Goal: Information Seeking & Learning: Compare options

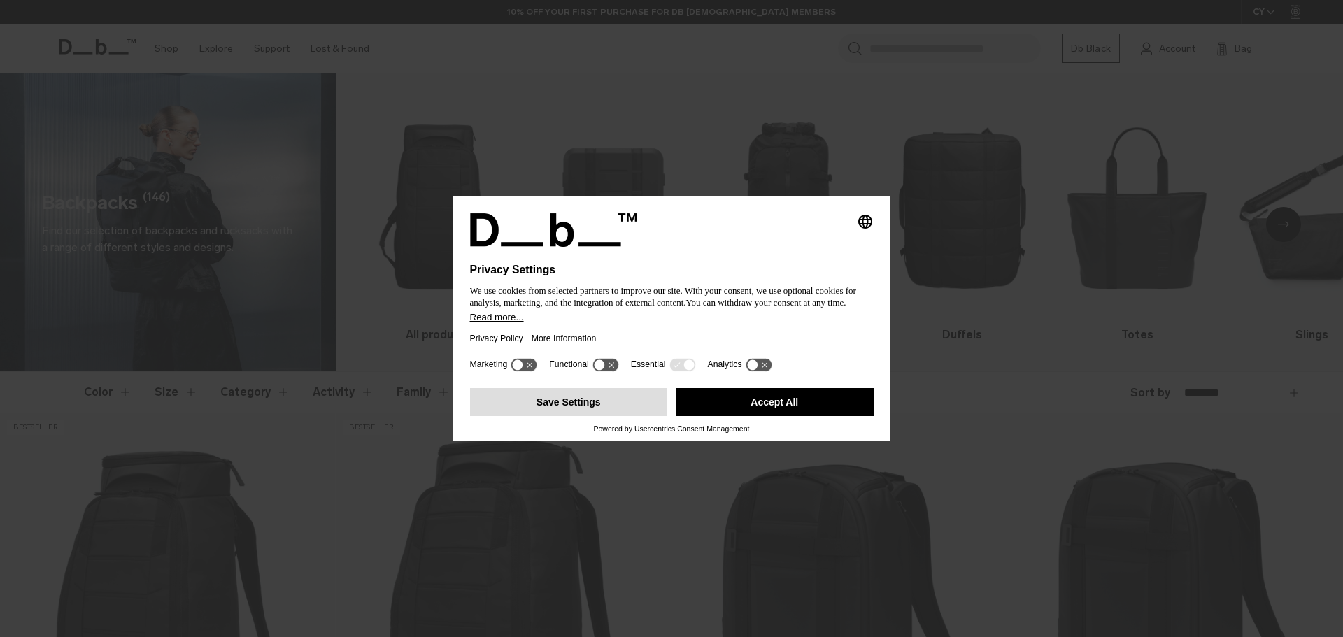
click at [610, 410] on button "Save Settings" at bounding box center [569, 402] width 198 height 28
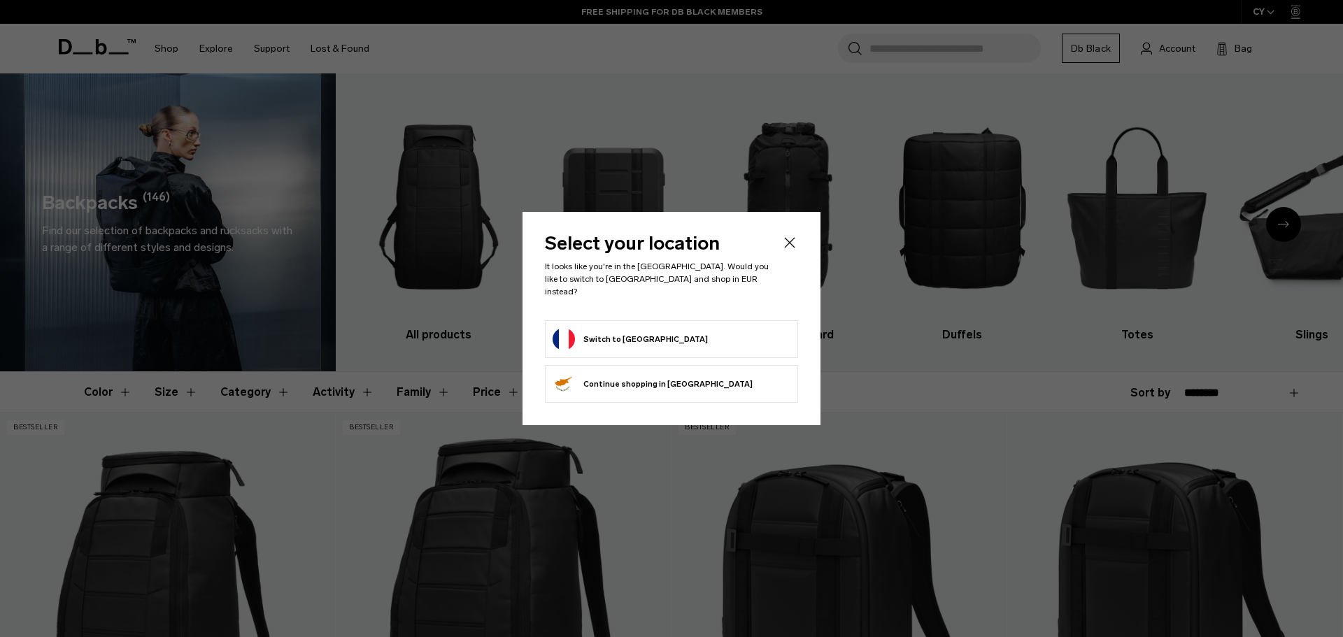
click at [638, 333] on button "Switch to [GEOGRAPHIC_DATA]" at bounding box center [630, 339] width 155 height 22
click at [609, 329] on button "Switch to [GEOGRAPHIC_DATA]" at bounding box center [630, 339] width 155 height 22
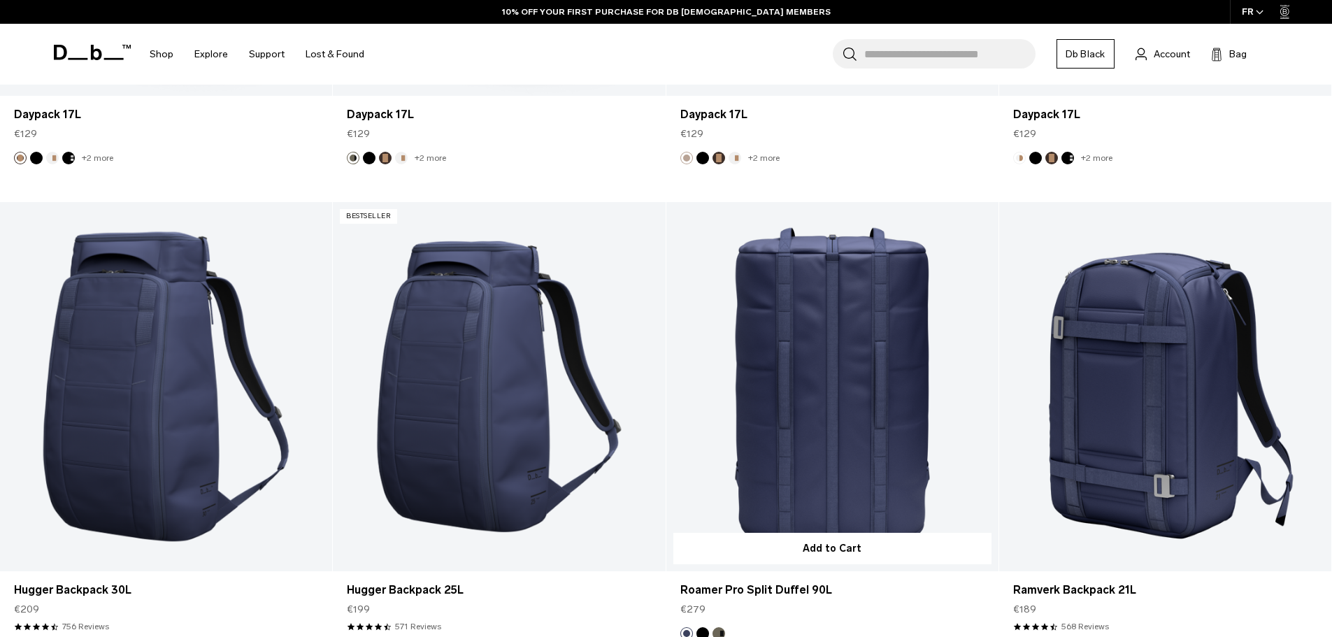
scroll to position [4127, 0]
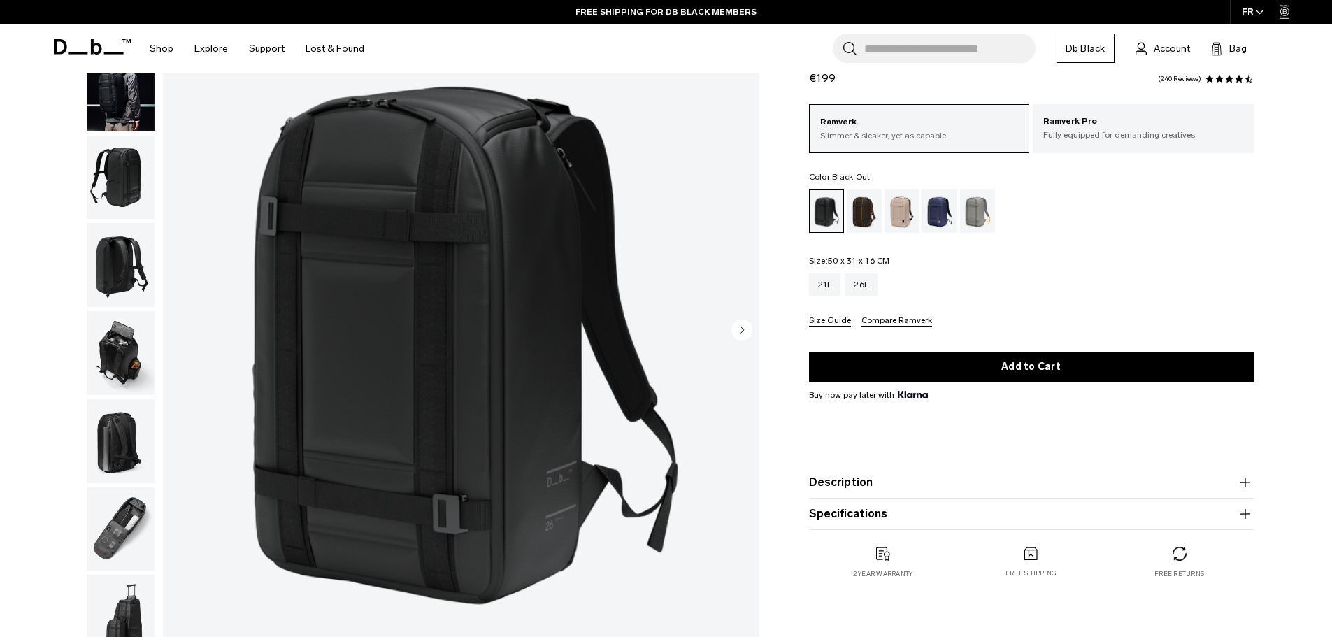
scroll to position [140, 0]
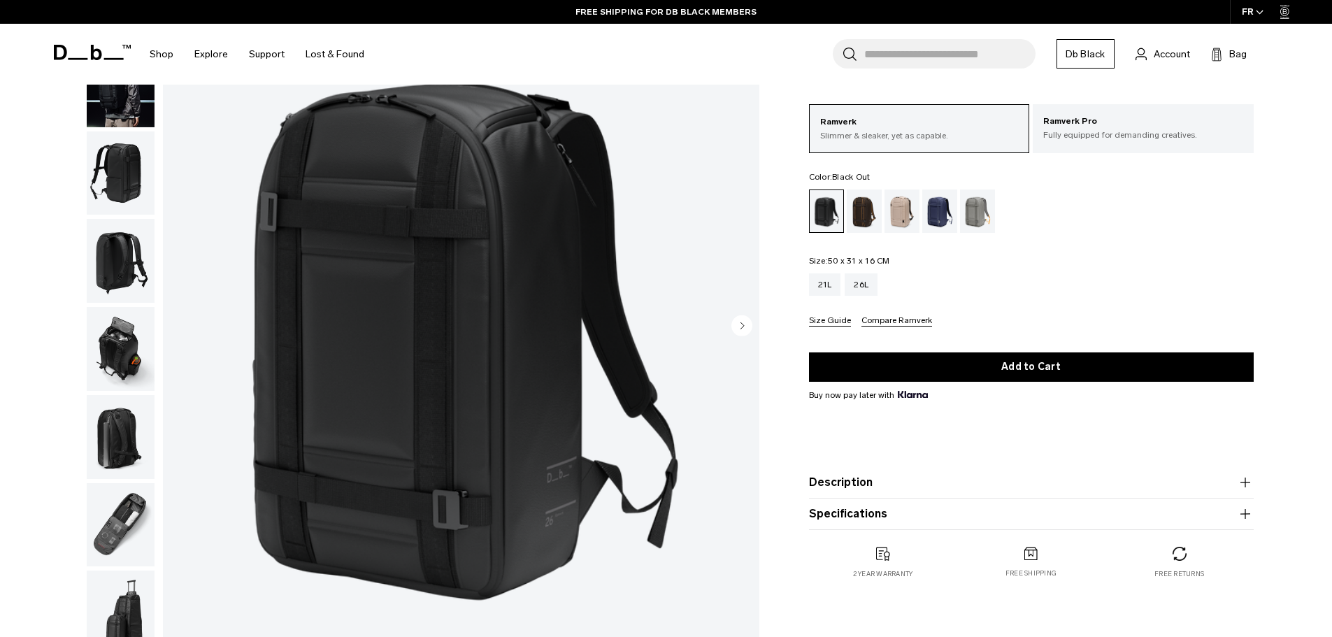
click at [130, 357] on img "button" at bounding box center [121, 349] width 68 height 84
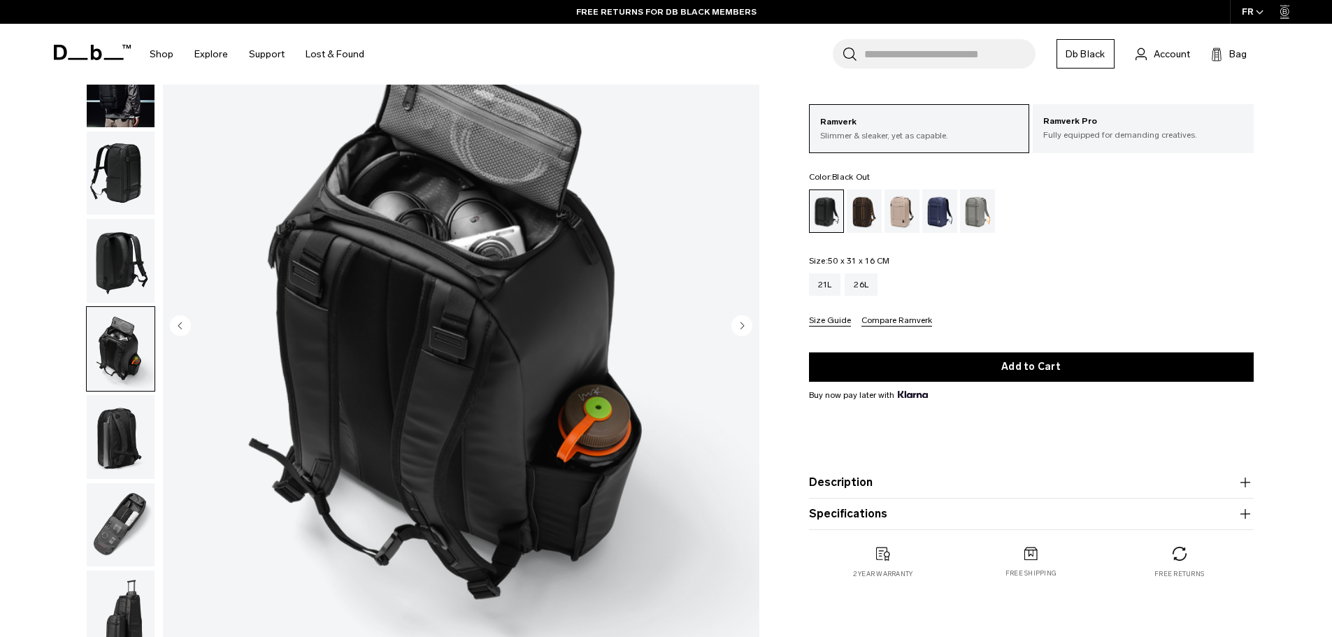
click at [141, 509] on img "button" at bounding box center [121, 525] width 68 height 84
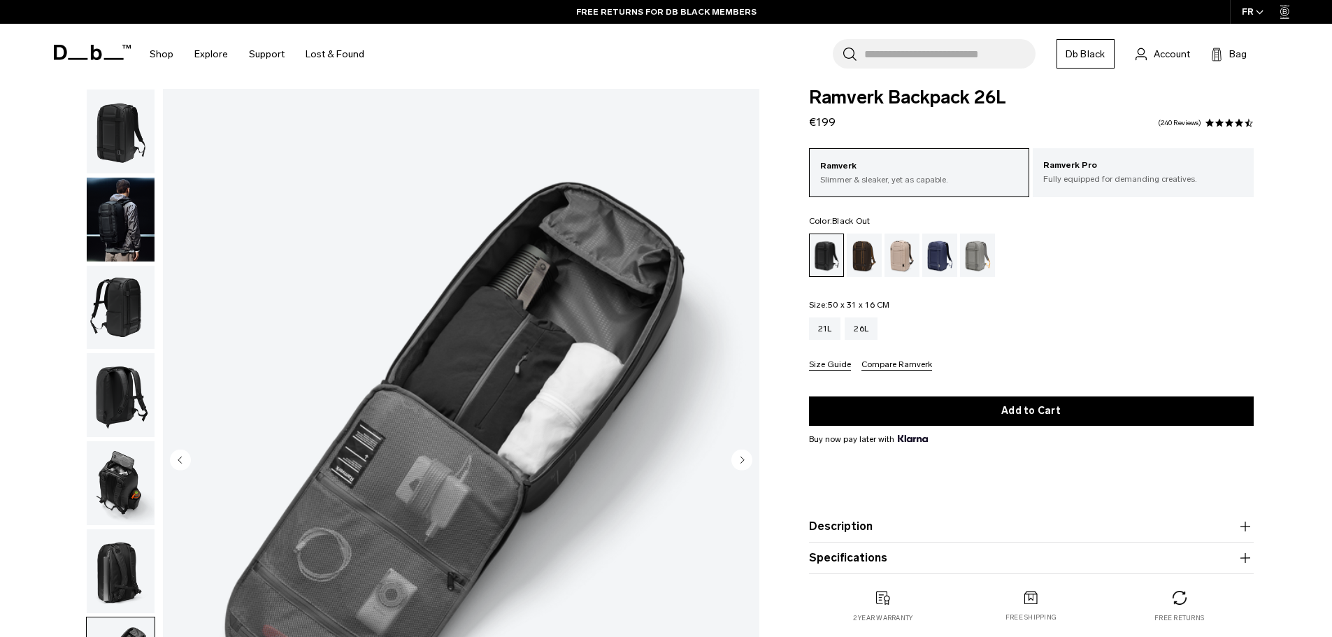
scroll to position [0, 0]
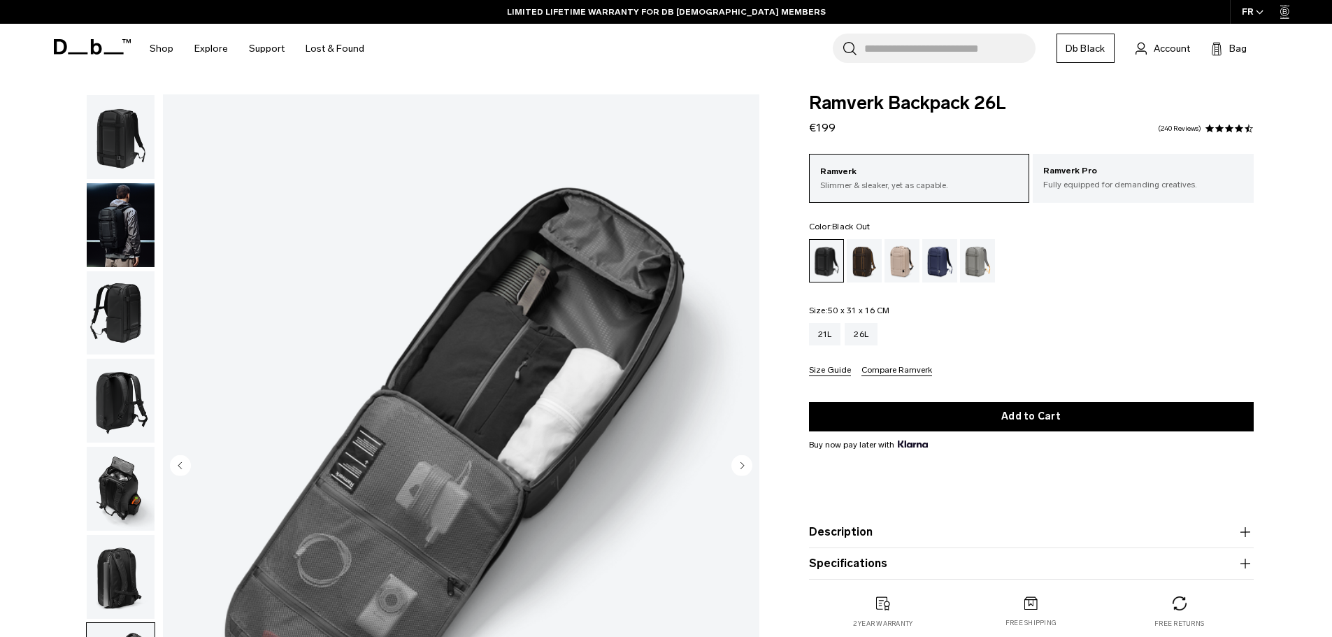
click at [123, 481] on img "button" at bounding box center [121, 489] width 68 height 84
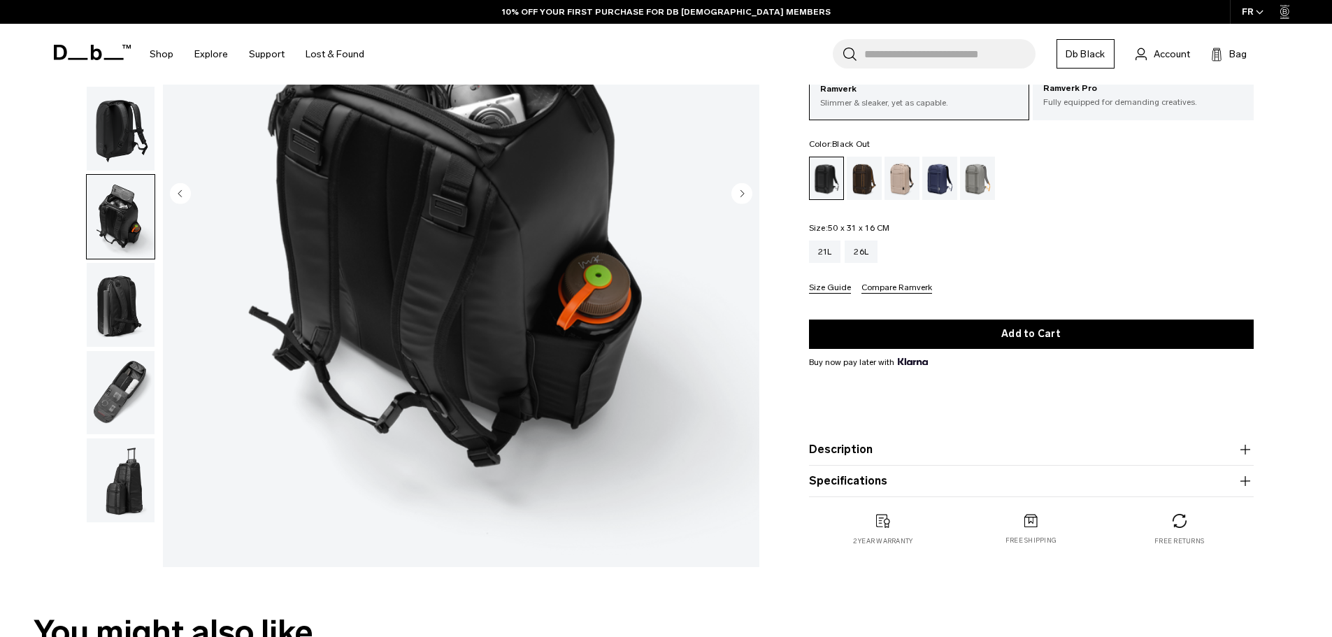
scroll to position [280, 0]
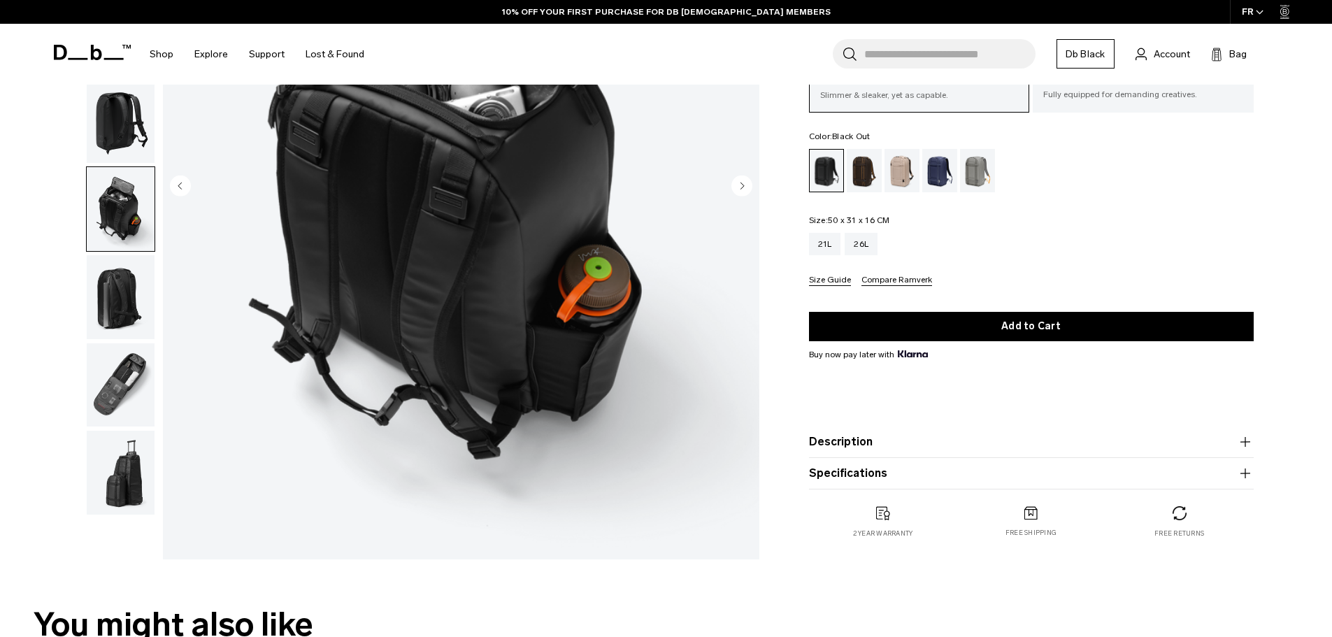
click at [139, 471] on img "button" at bounding box center [121, 473] width 68 height 84
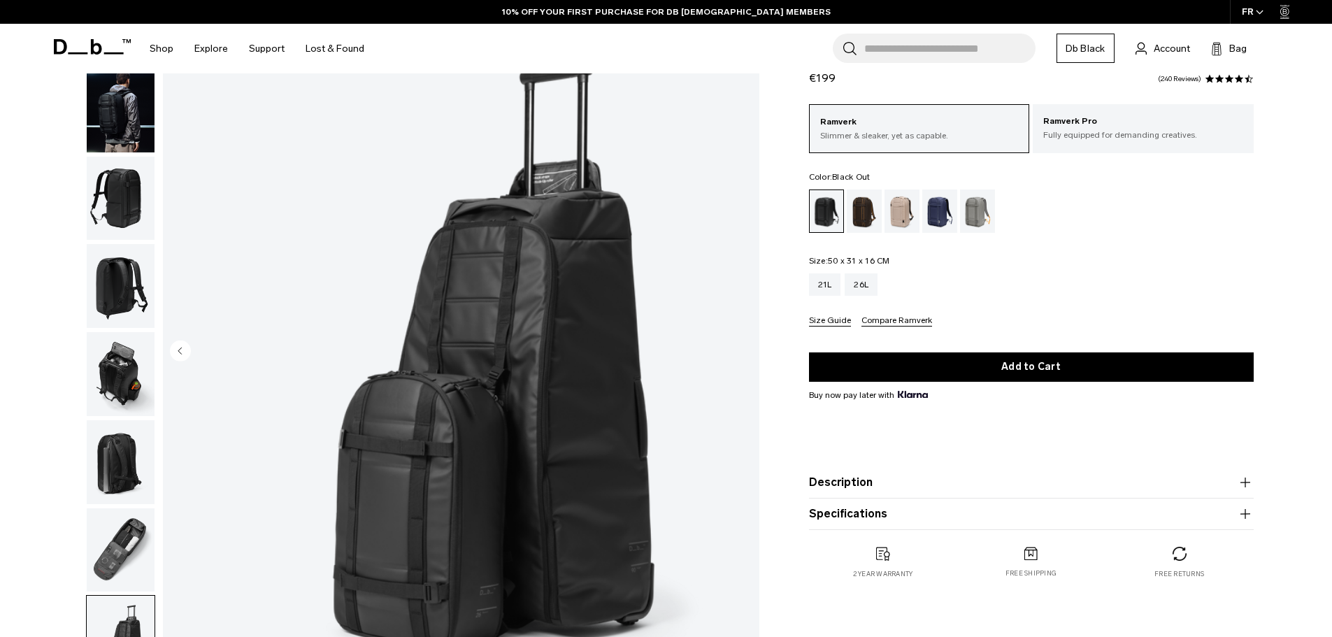
scroll to position [70, 0]
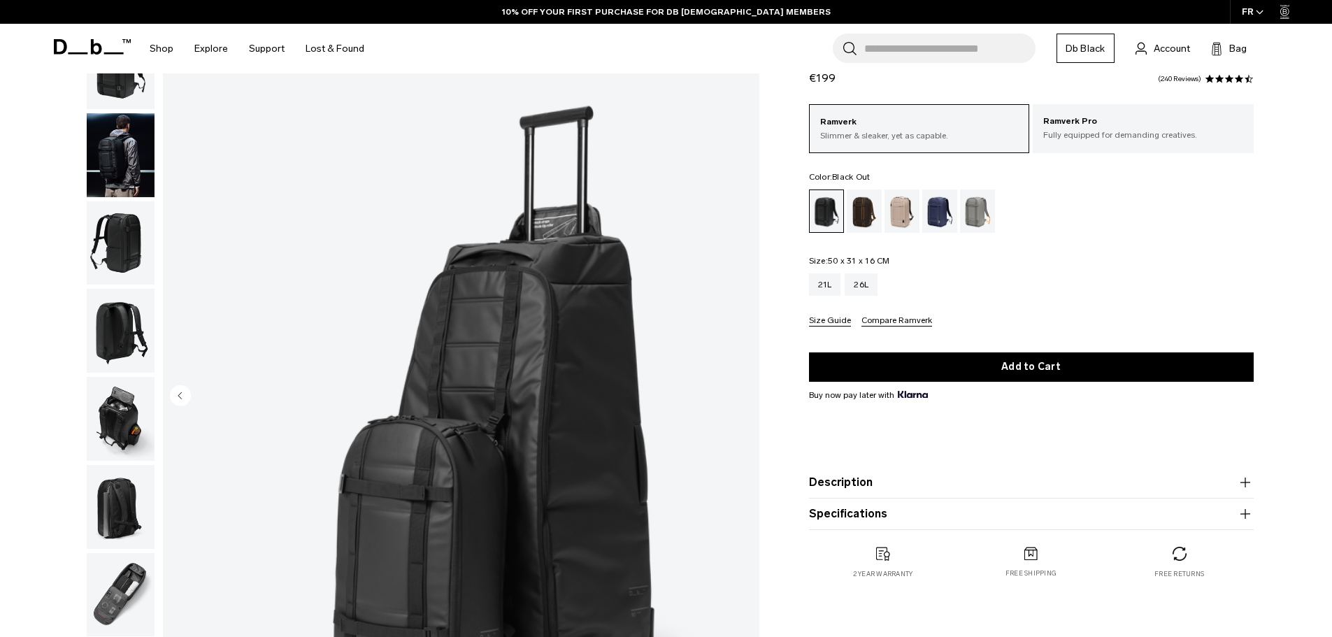
click at [113, 531] on img "button" at bounding box center [121, 507] width 68 height 84
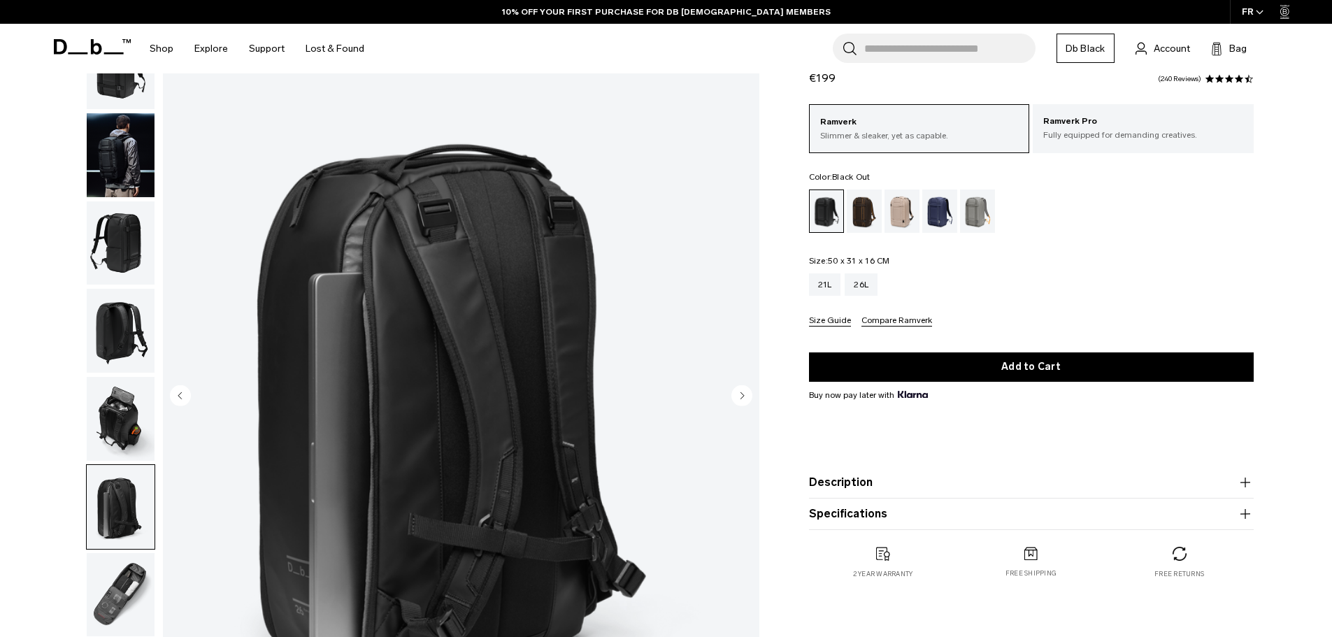
click at [122, 574] on img "button" at bounding box center [121, 595] width 68 height 84
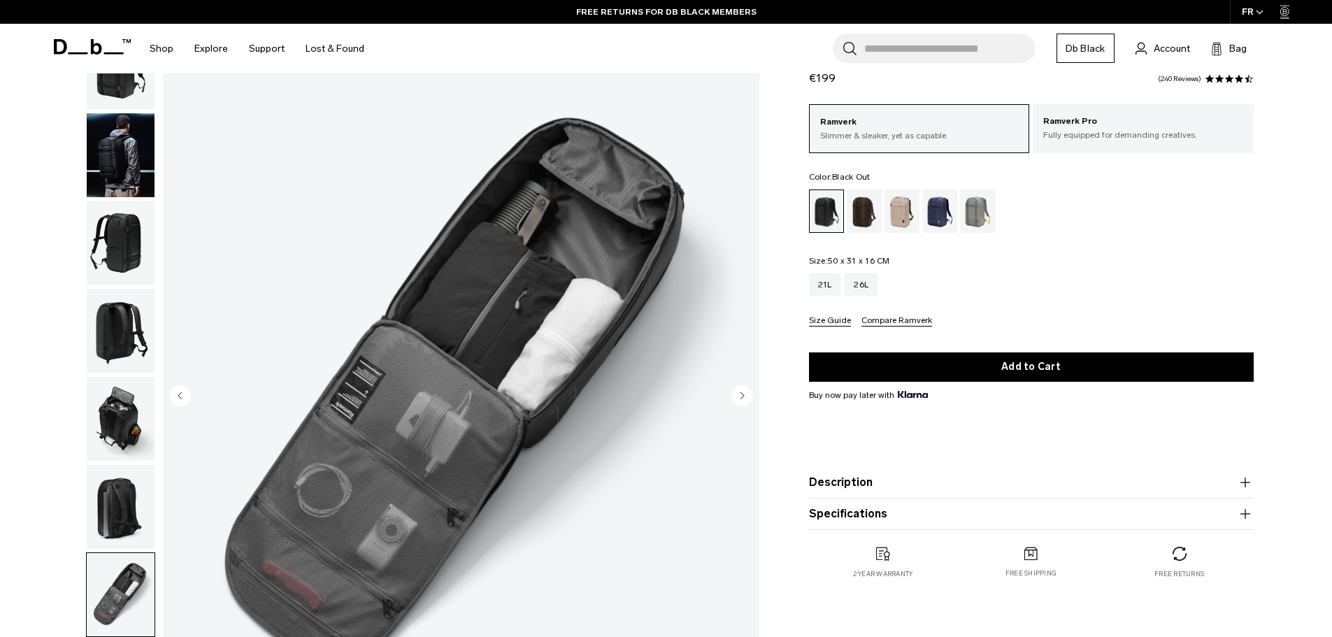
click at [102, 326] on img "button" at bounding box center [121, 331] width 68 height 84
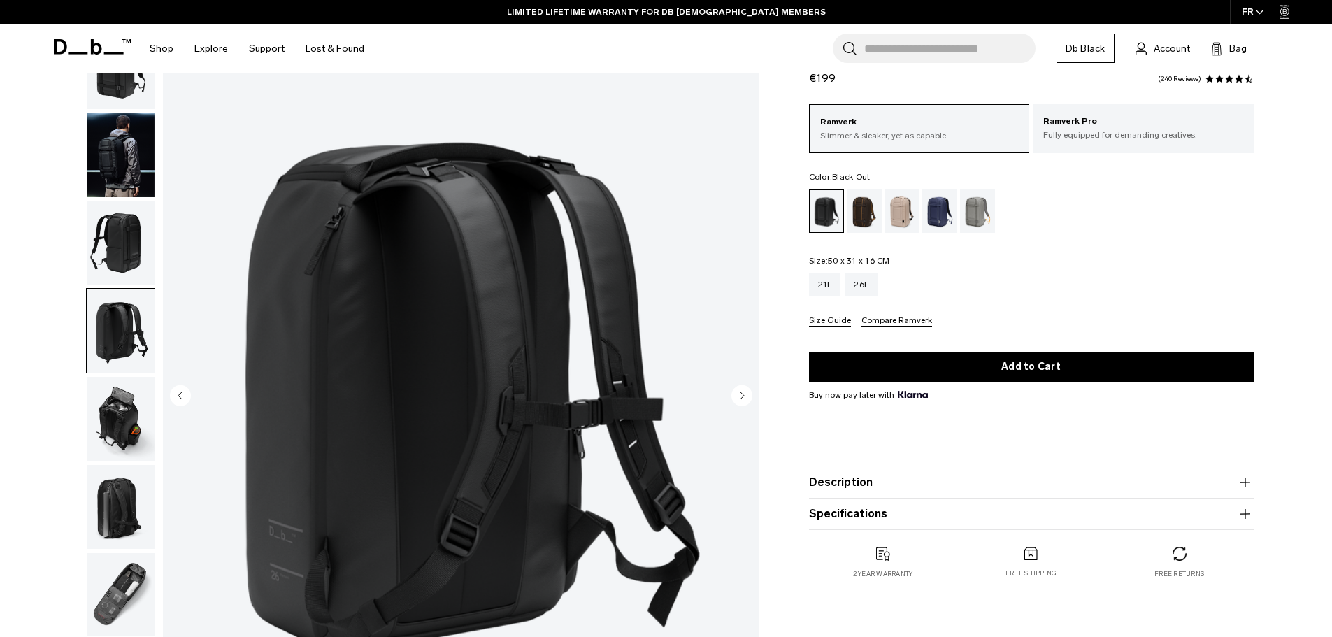
click at [106, 345] on img "button" at bounding box center [121, 331] width 68 height 84
click at [118, 432] on img "button" at bounding box center [121, 419] width 68 height 84
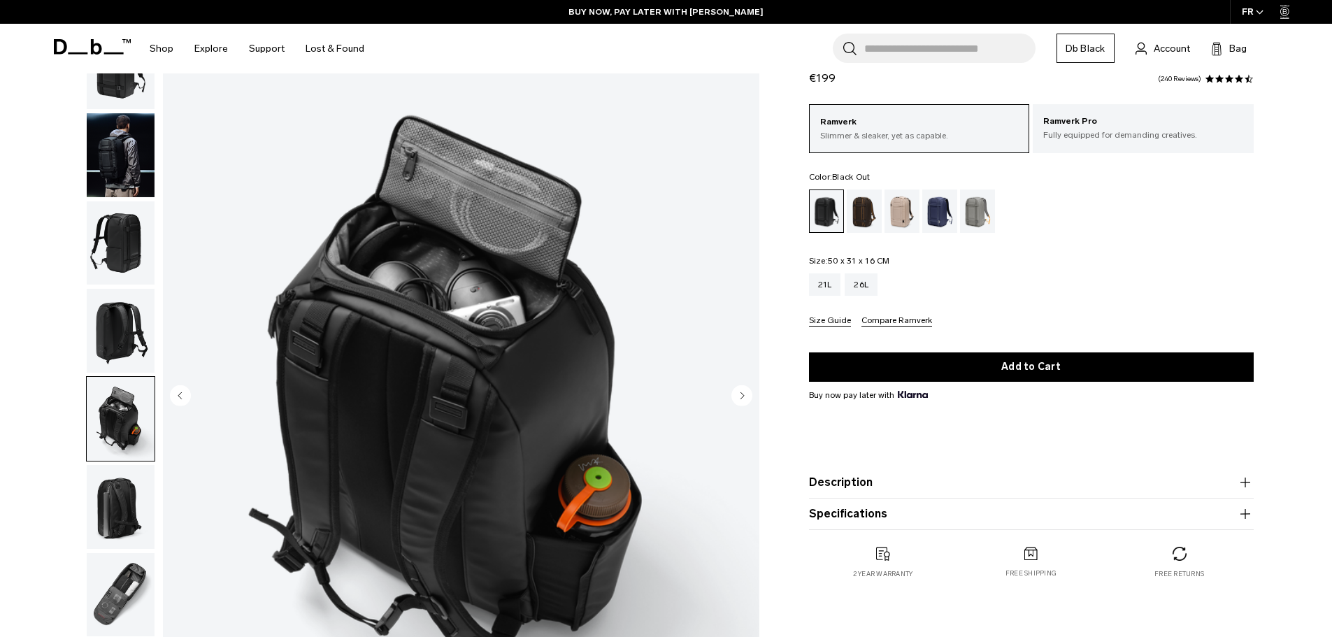
click at [136, 602] on img "button" at bounding box center [121, 595] width 68 height 84
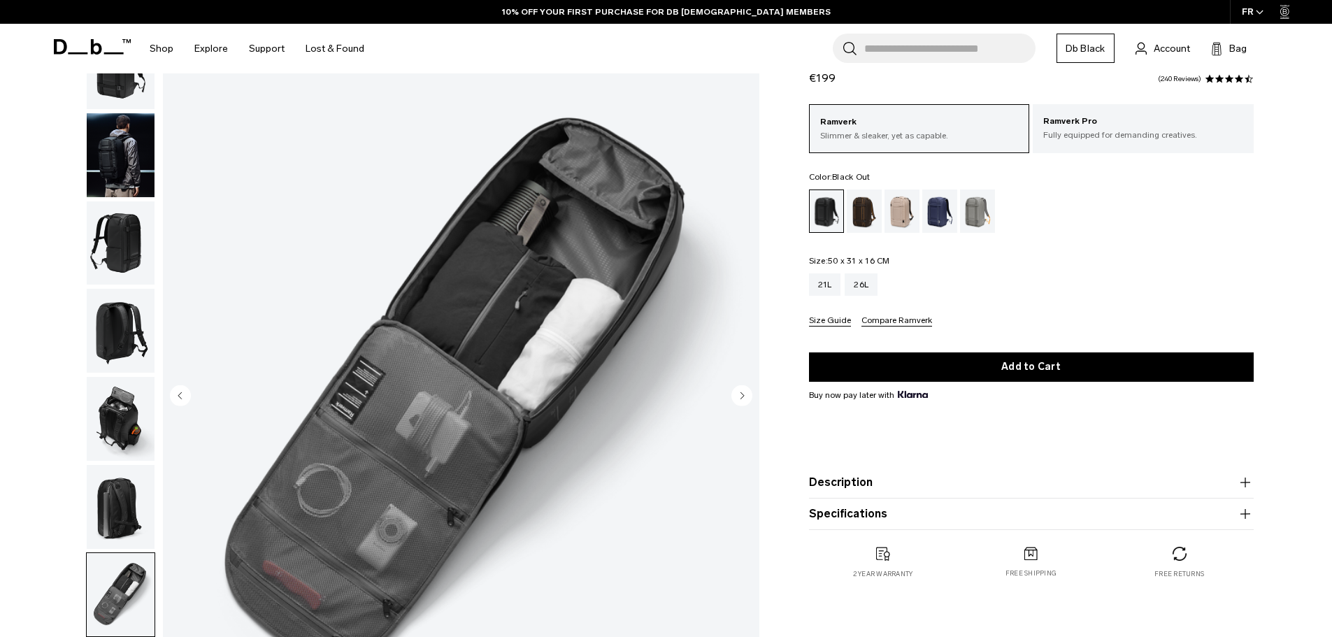
click at [118, 237] on img "button" at bounding box center [121, 243] width 68 height 84
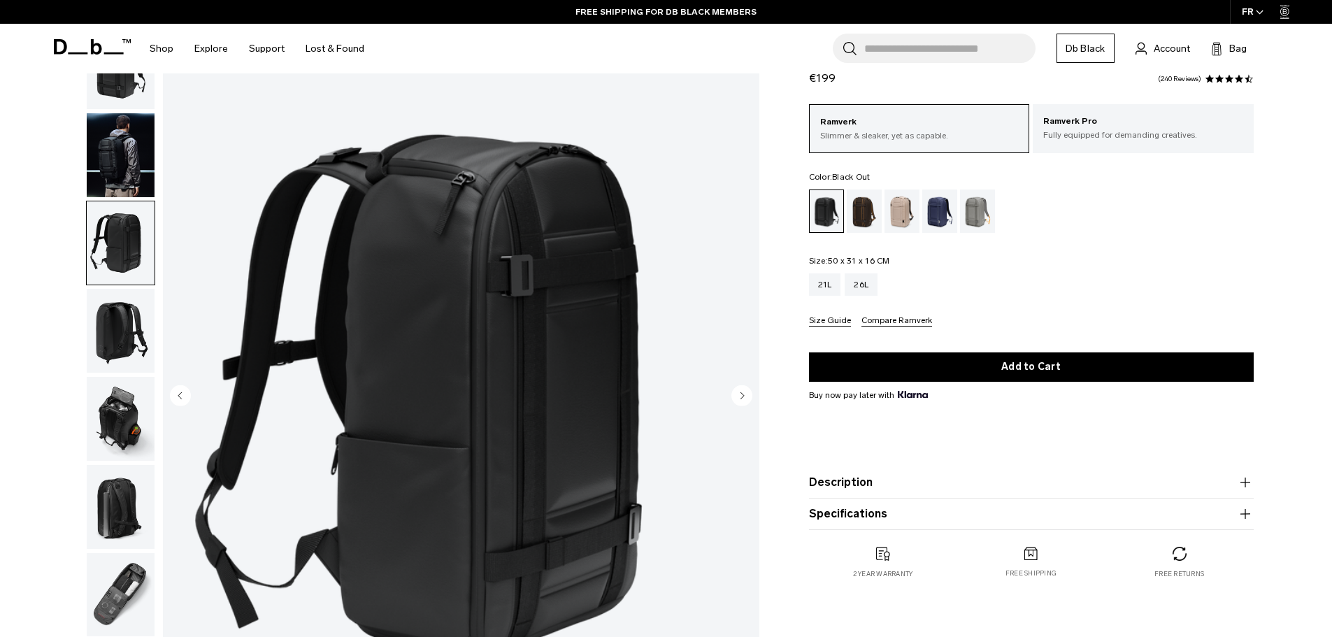
click at [126, 400] on img "button" at bounding box center [121, 419] width 68 height 84
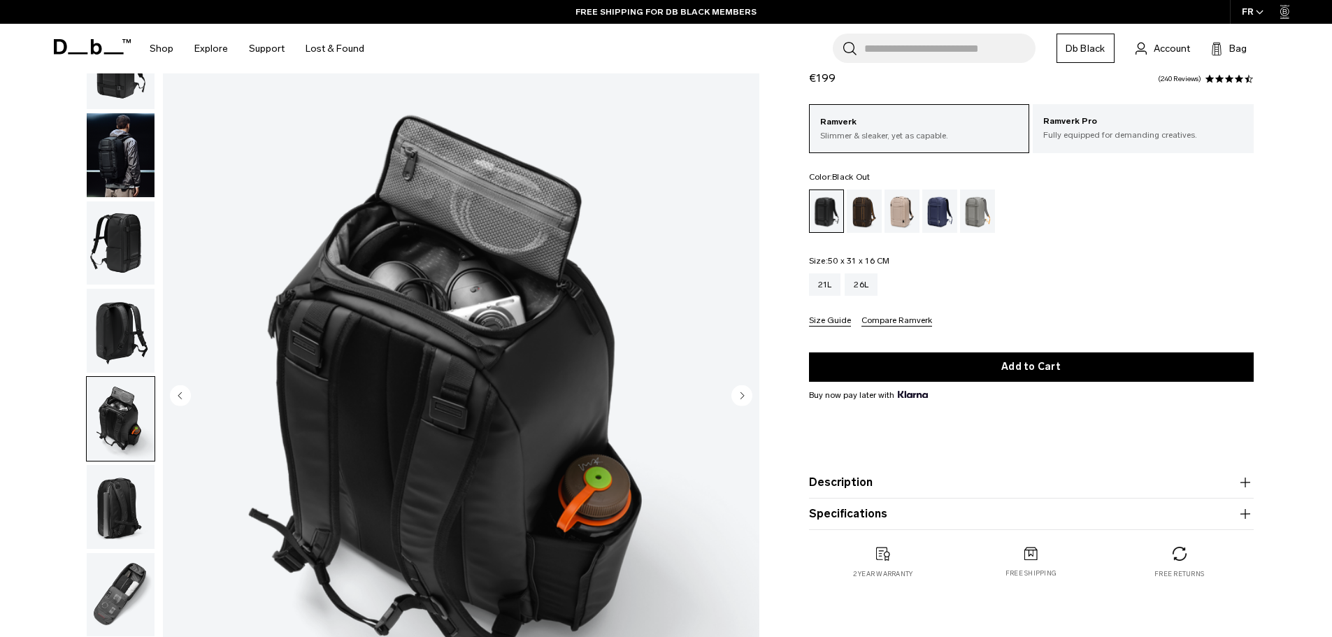
click at [130, 465] on img "button" at bounding box center [121, 507] width 68 height 84
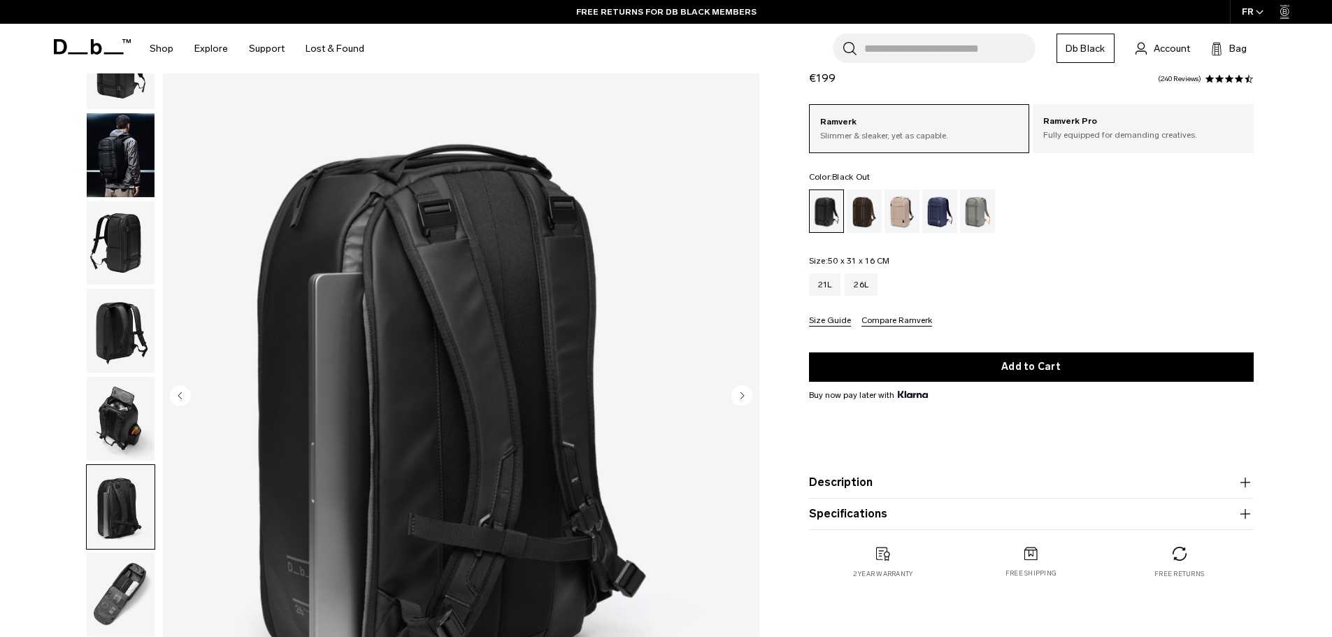
click at [139, 587] on img "button" at bounding box center [121, 595] width 68 height 84
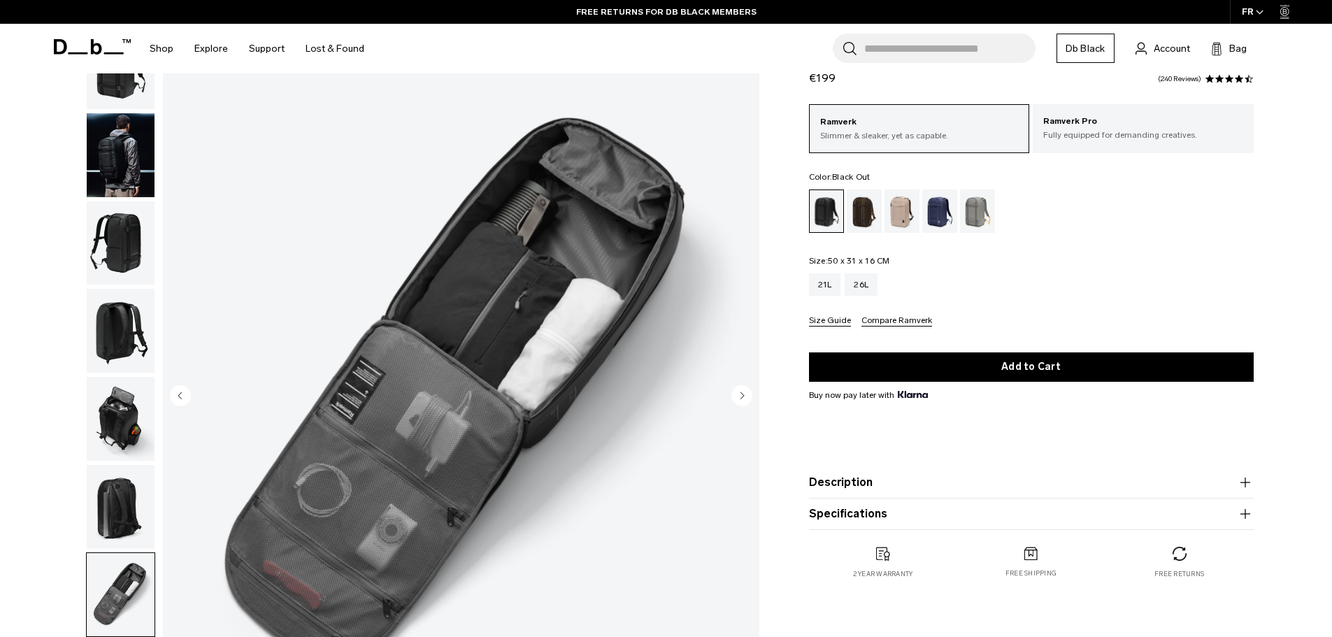
scroll to position [0, 0]
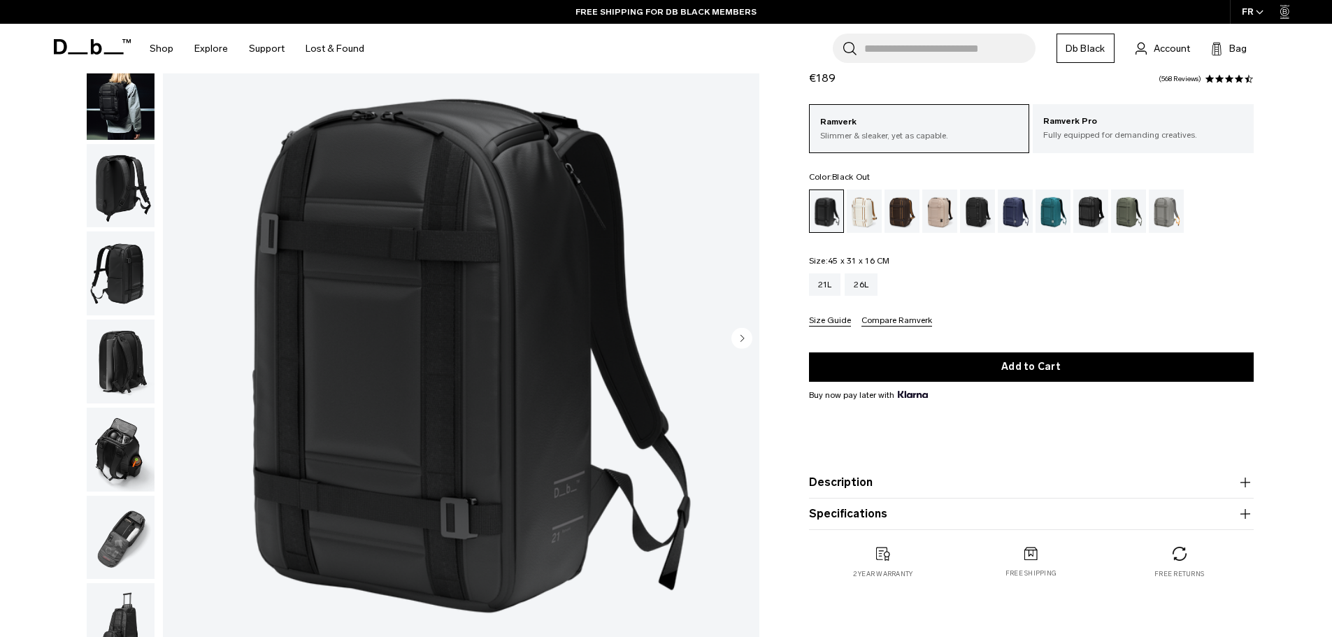
scroll to position [140, 0]
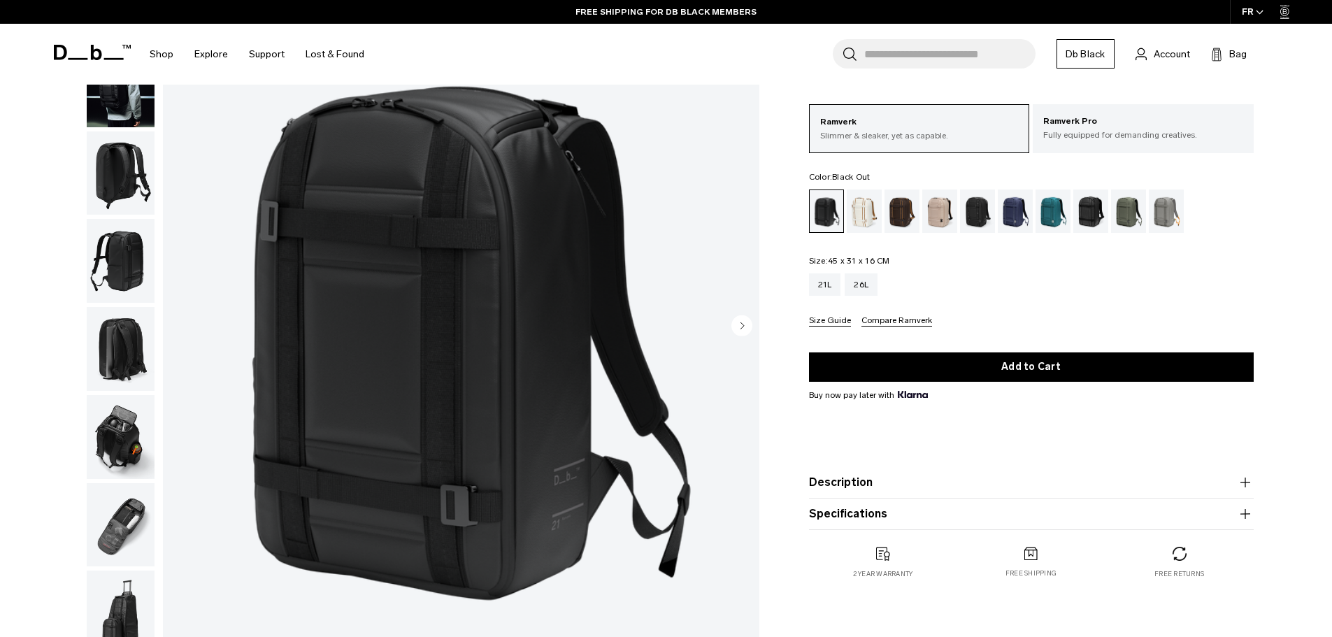
click at [125, 439] on img "button" at bounding box center [121, 437] width 68 height 84
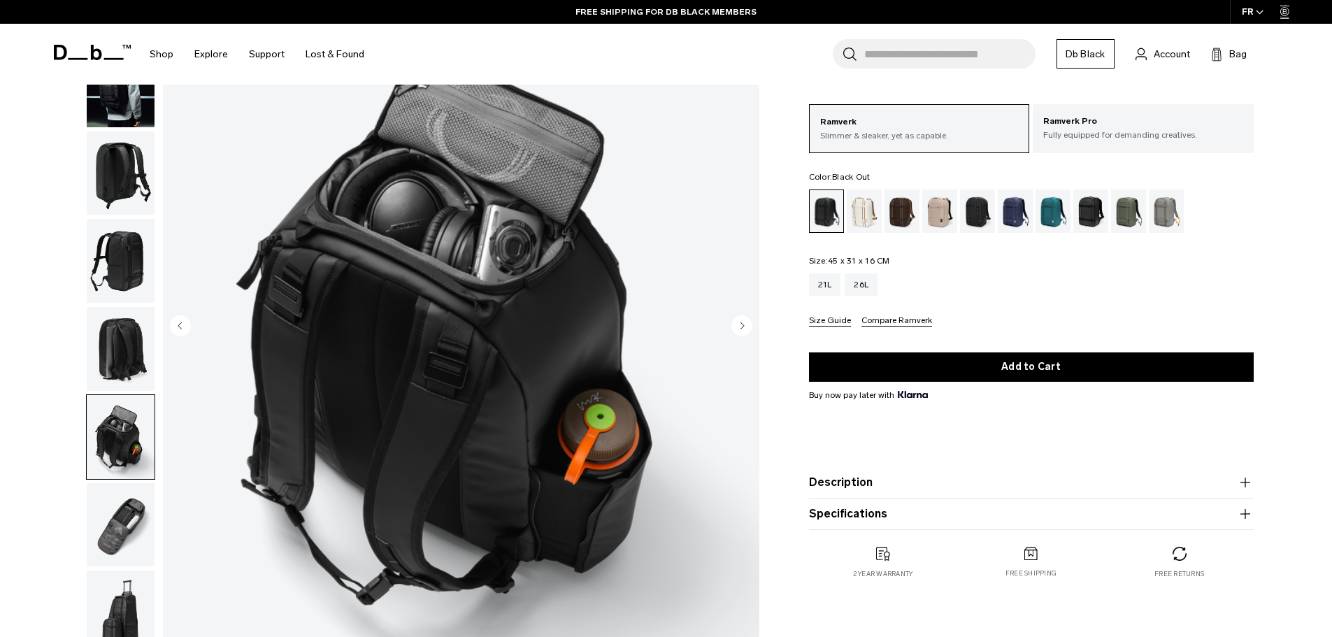
click at [132, 526] on img "button" at bounding box center [121, 525] width 68 height 84
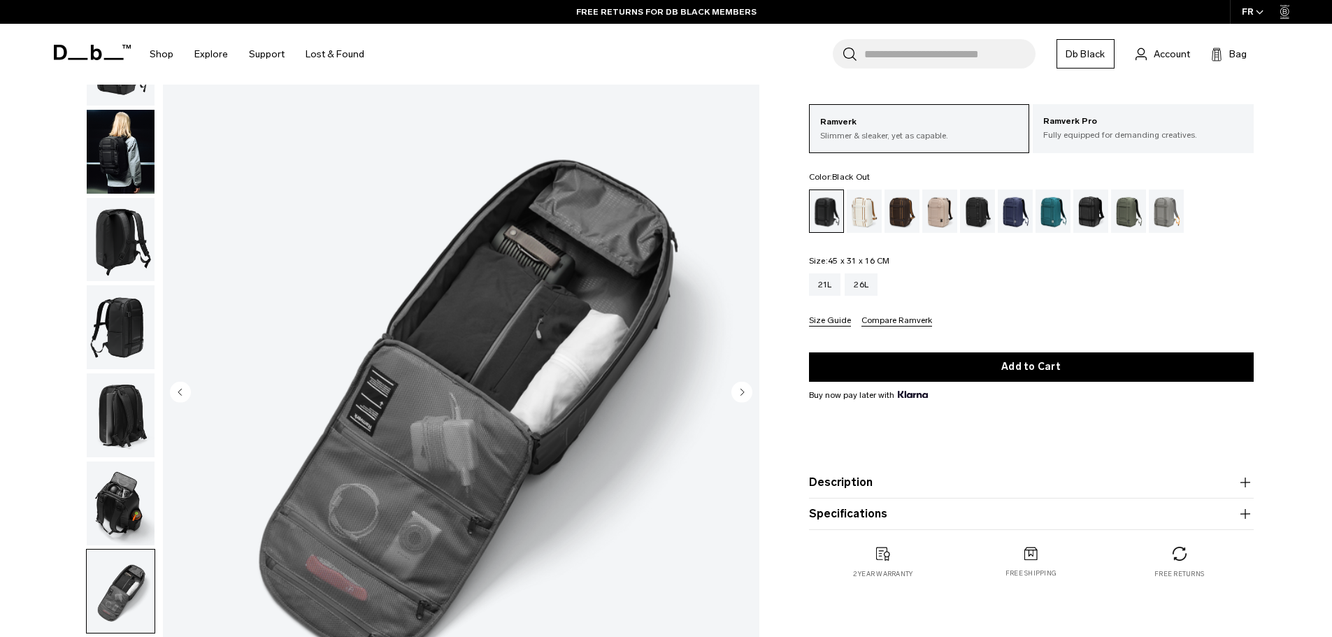
scroll to position [0, 0]
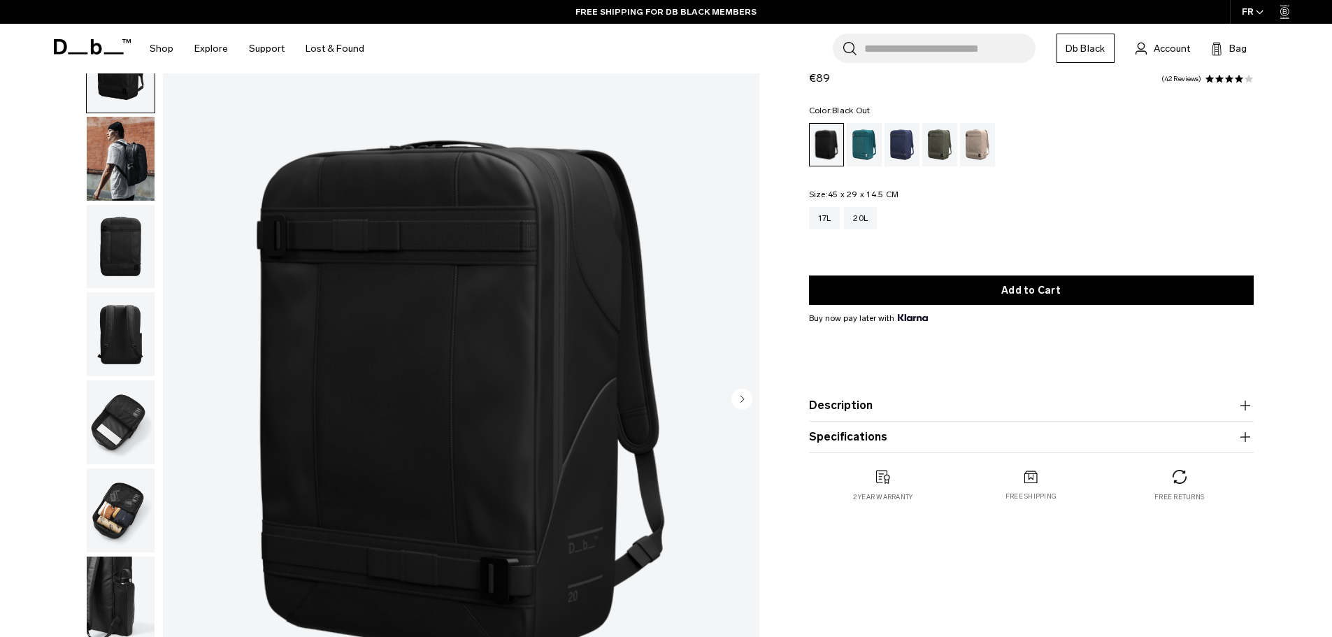
scroll to position [70, 0]
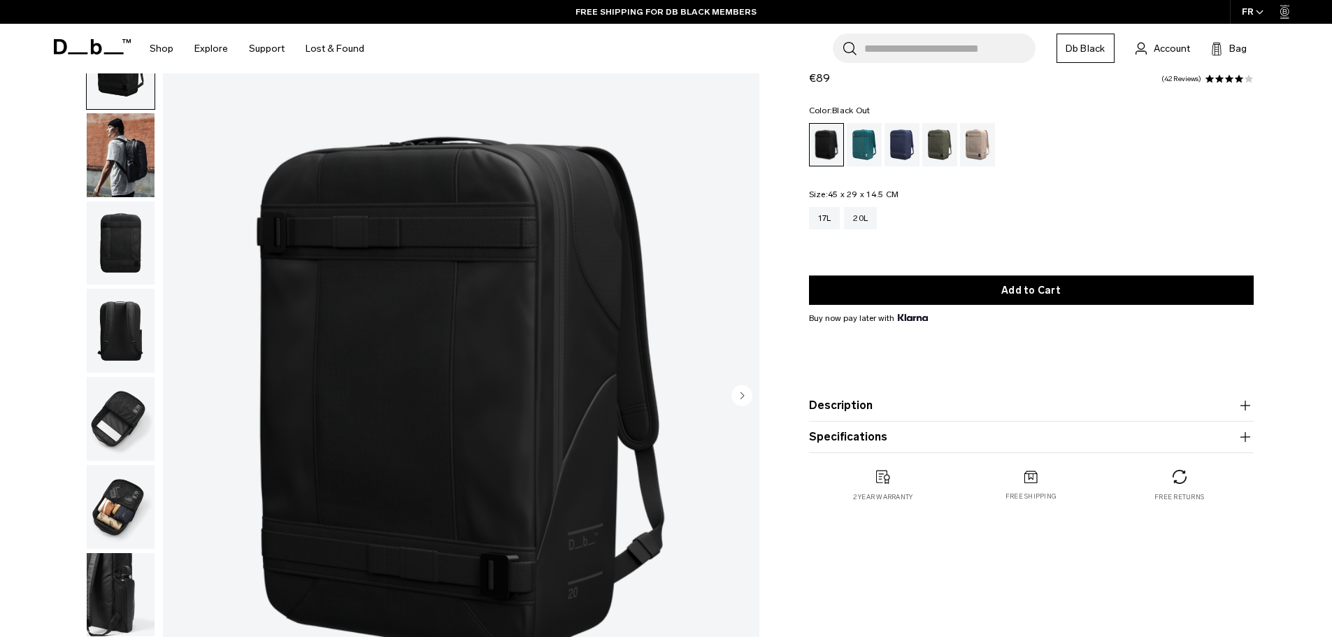
click at [115, 421] on img "button" at bounding box center [121, 419] width 68 height 84
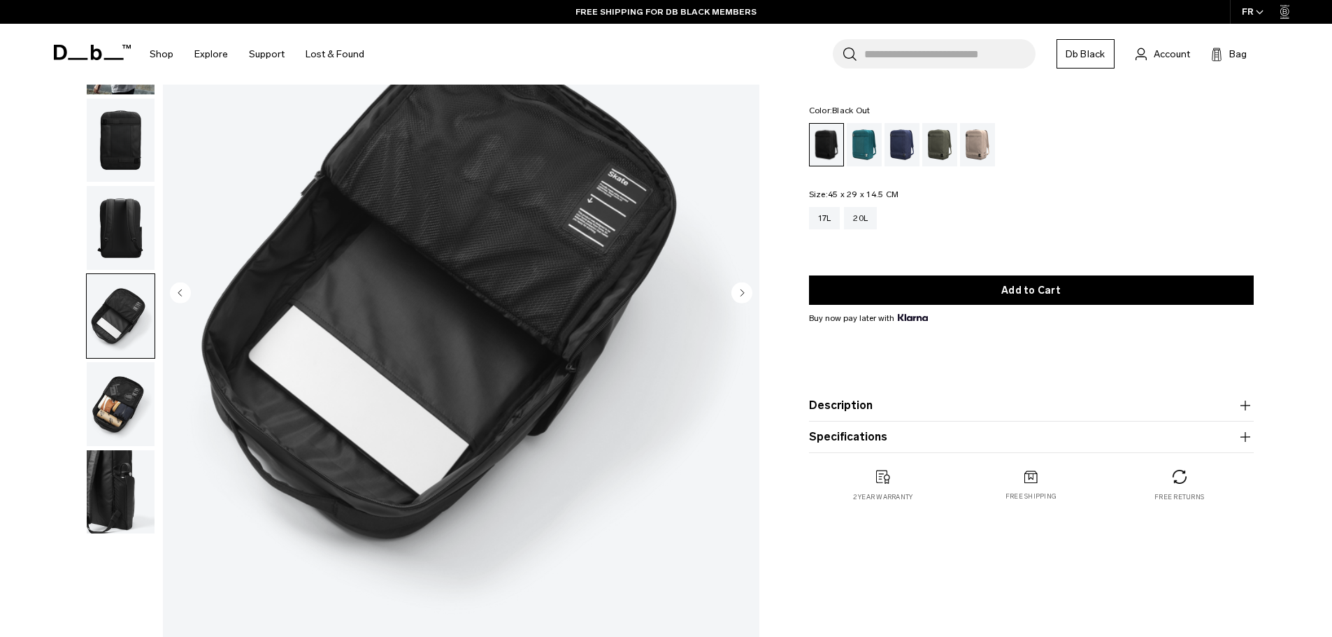
scroll to position [210, 0]
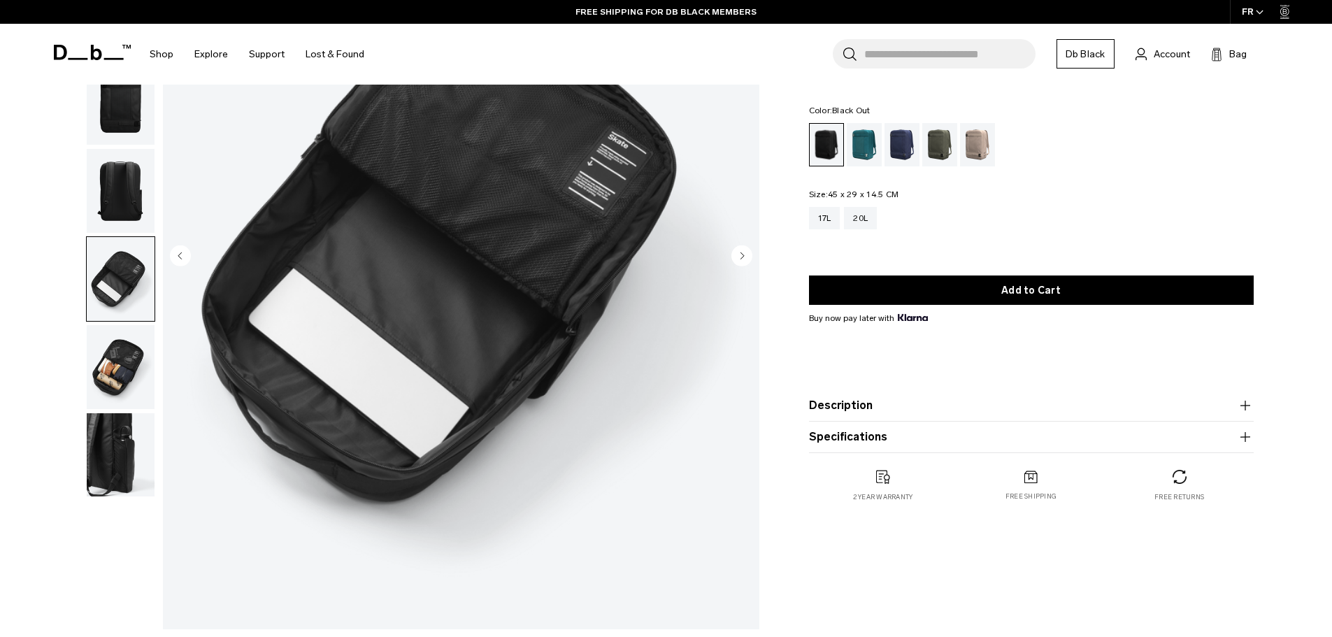
click at [116, 387] on img "button" at bounding box center [121, 367] width 68 height 84
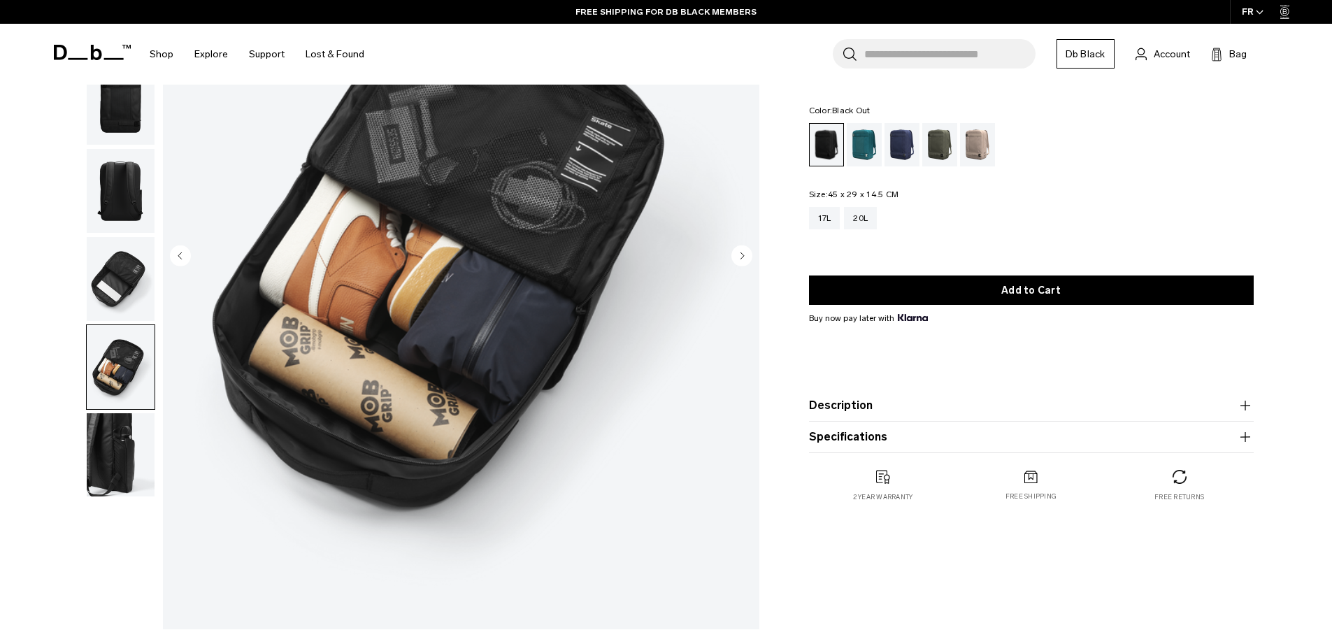
scroll to position [70, 0]
